Goal: Transaction & Acquisition: Purchase product/service

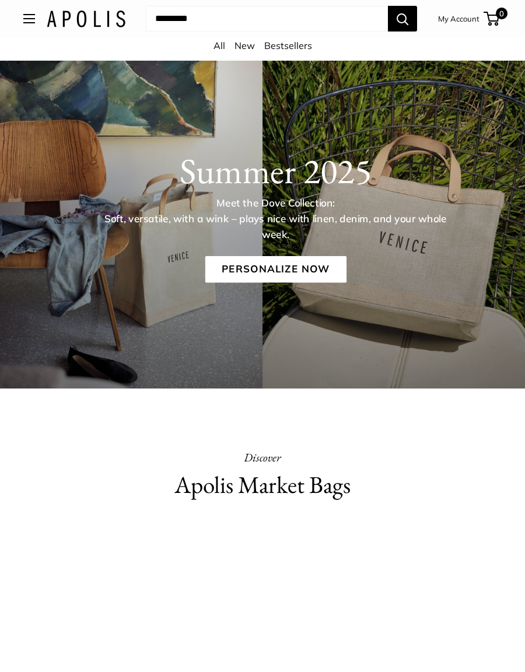
click at [223, 49] on link "All" at bounding box center [220, 46] width 12 height 12
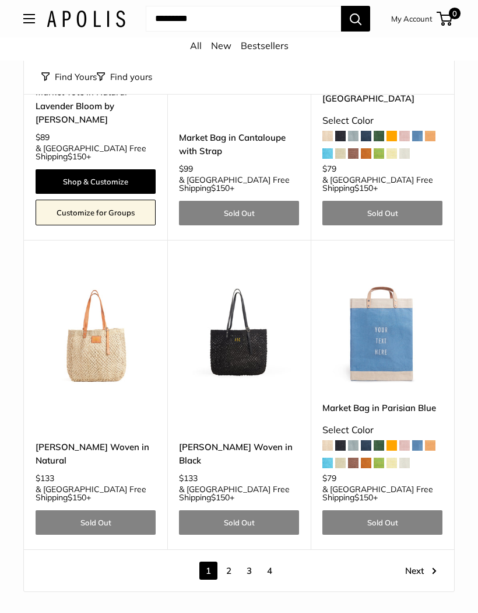
scroll to position [4956, 0]
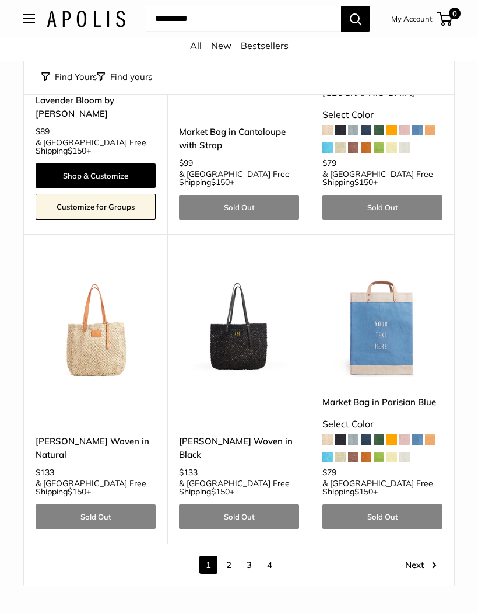
click at [233, 555] on link "2" at bounding box center [229, 564] width 18 height 18
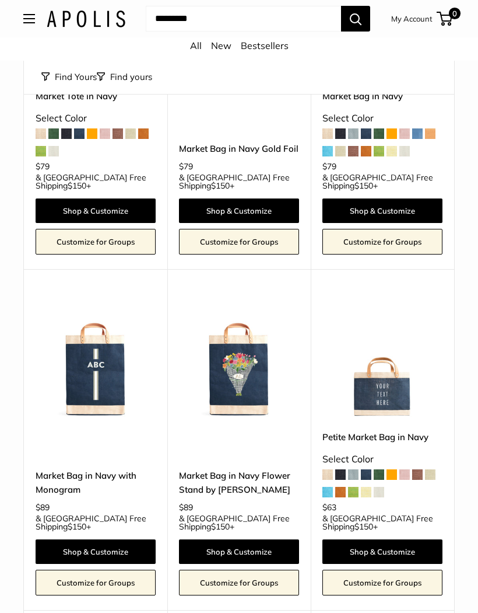
scroll to position [842, 0]
click at [421, 430] on link "Petite Market Bag in Navy" at bounding box center [383, 436] width 120 height 13
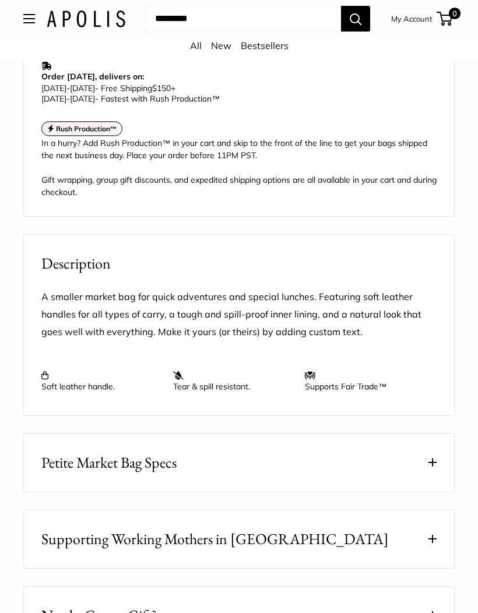
scroll to position [927, 0]
click at [436, 466] on span at bounding box center [433, 462] width 8 height 8
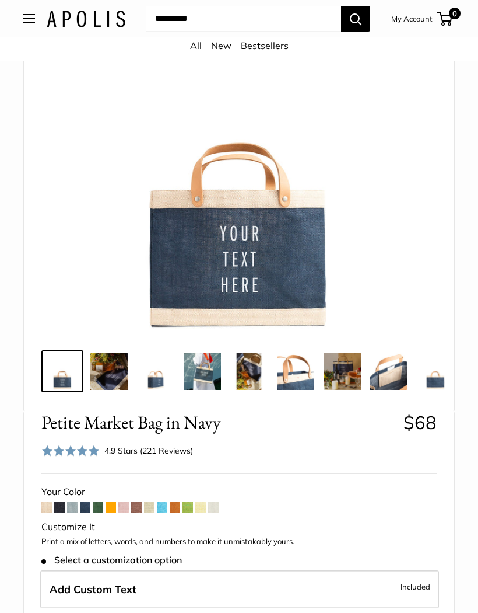
scroll to position [138, 0]
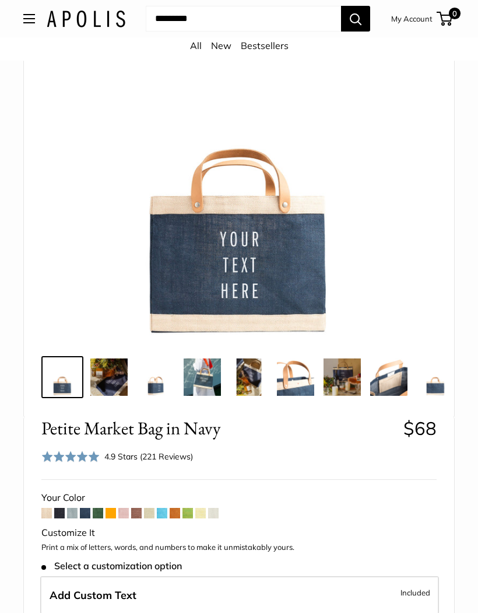
click at [116, 379] on img at bounding box center [108, 376] width 37 height 37
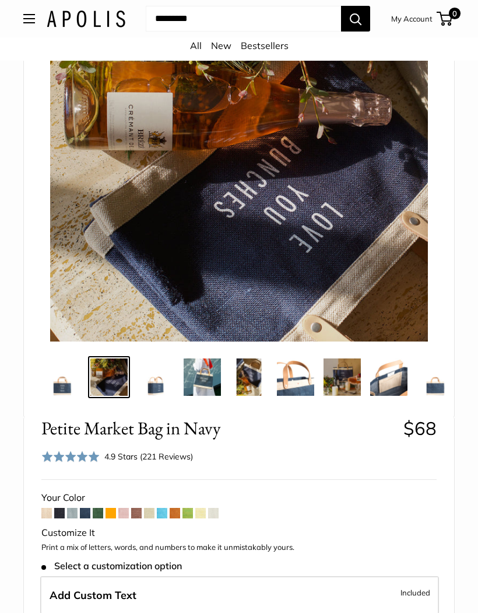
click at [209, 373] on img at bounding box center [202, 376] width 37 height 37
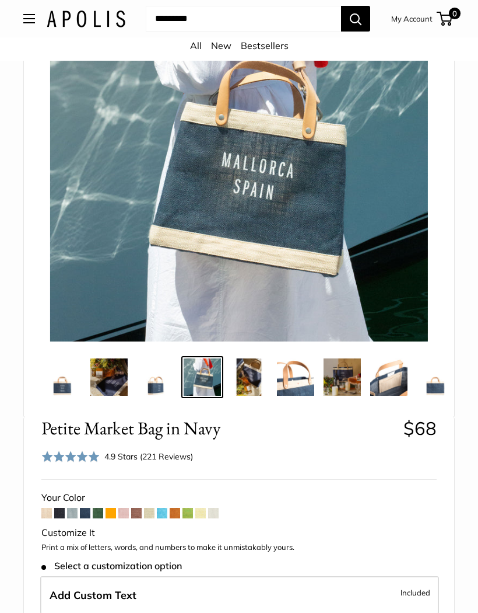
click at [257, 377] on img at bounding box center [248, 376] width 37 height 37
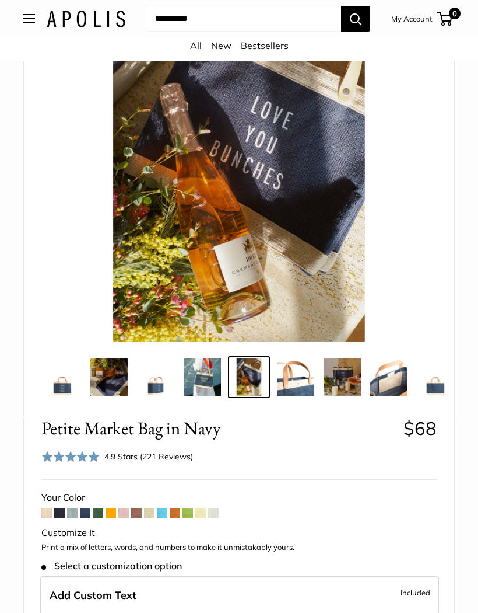
click at [296, 376] on img at bounding box center [295, 376] width 37 height 37
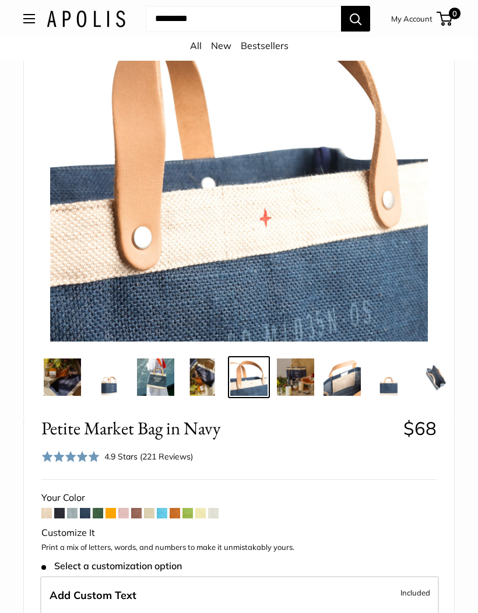
click at [303, 375] on img at bounding box center [295, 376] width 37 height 37
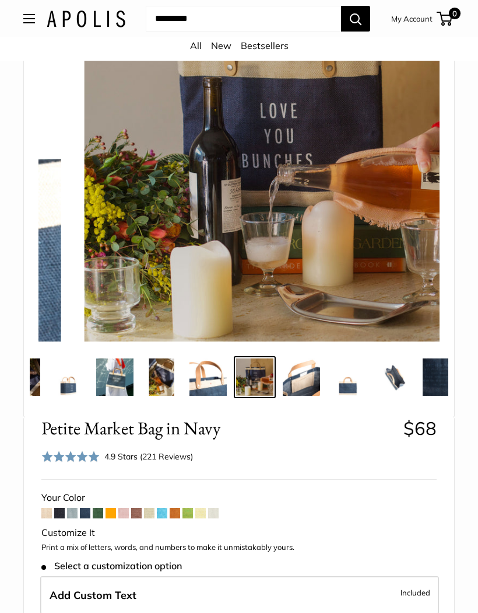
scroll to position [0, 93]
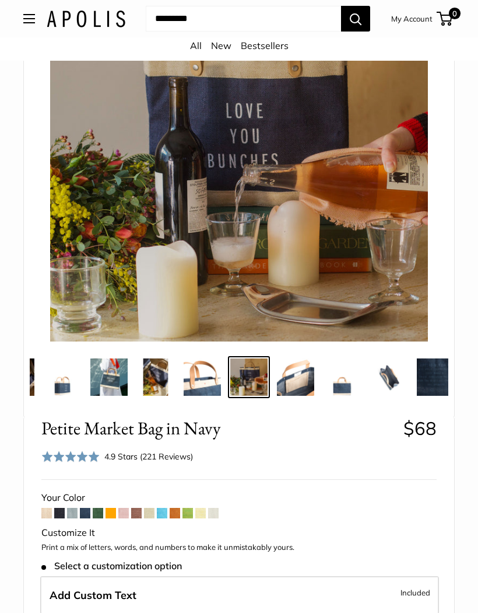
click at [349, 377] on img at bounding box center [342, 376] width 37 height 37
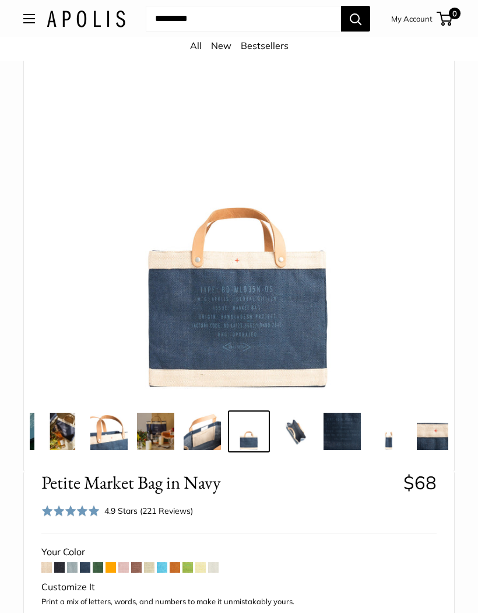
scroll to position [0, 0]
